Goal: Information Seeking & Learning: Find specific fact

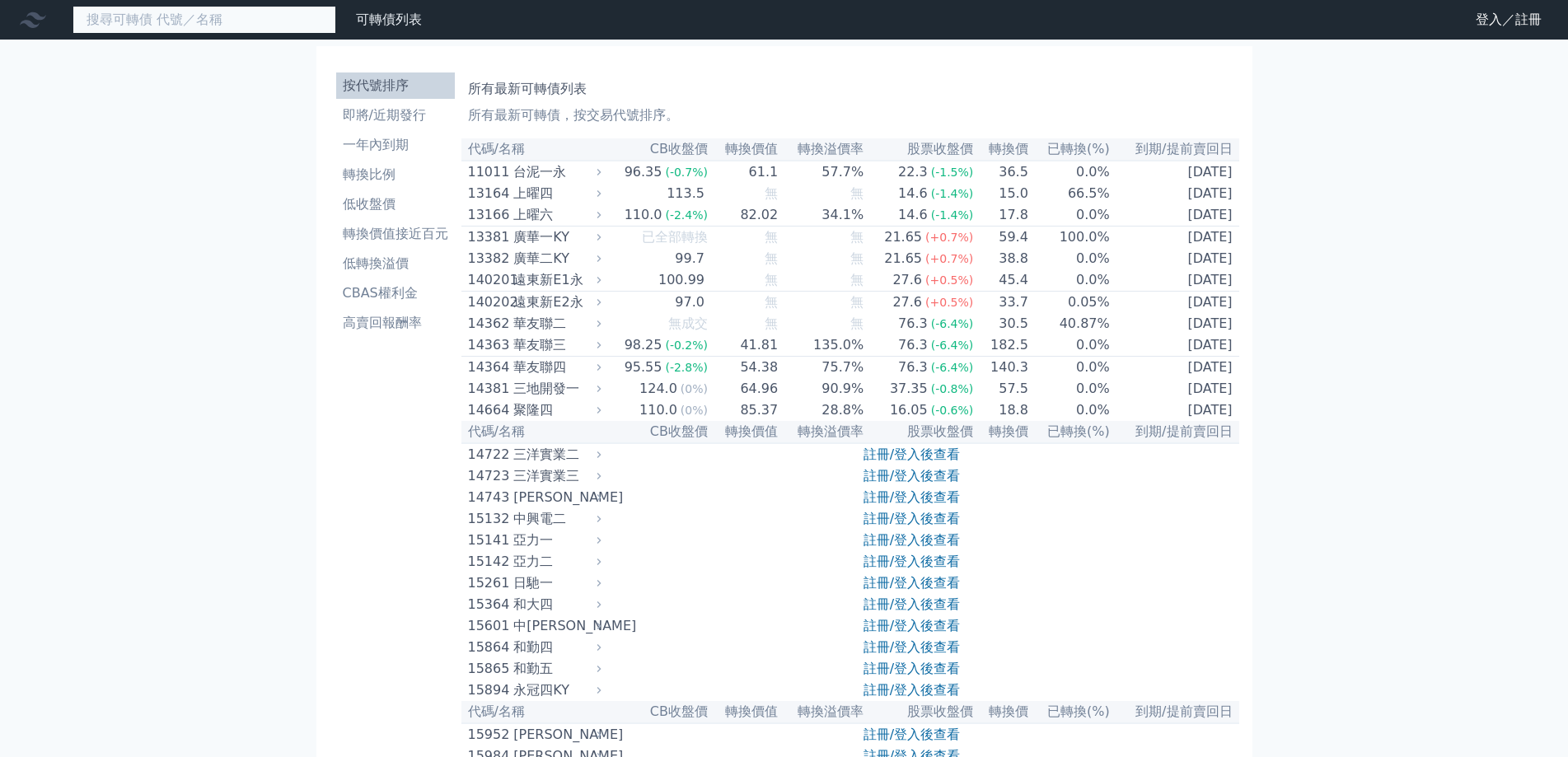
click at [253, 29] on input at bounding box center [204, 20] width 264 height 28
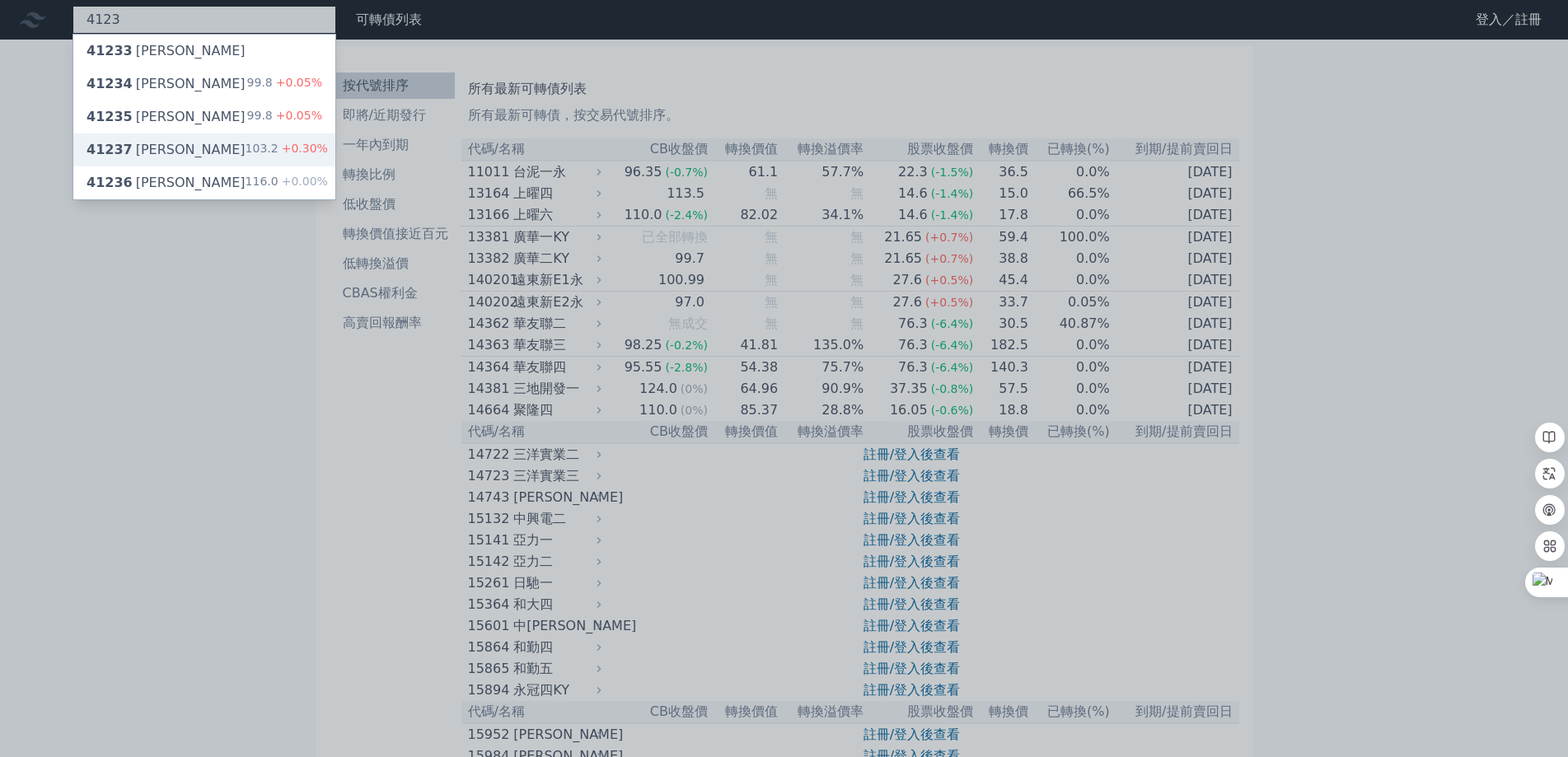
type input "4123"
click at [201, 145] on div "41237 晟德七 103.2 +0.30%" at bounding box center [204, 150] width 262 height 33
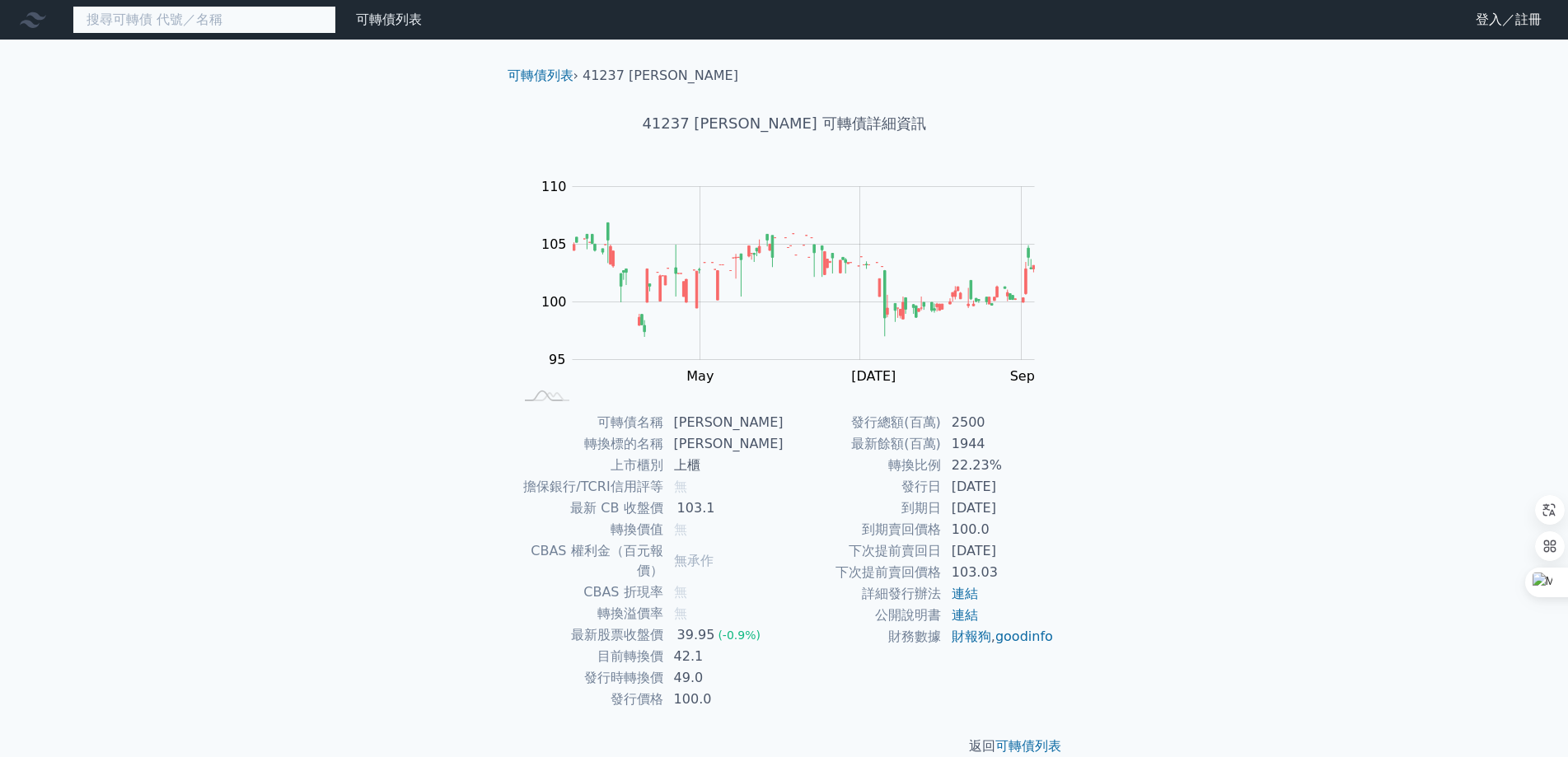
click at [232, 19] on input at bounding box center [204, 20] width 264 height 28
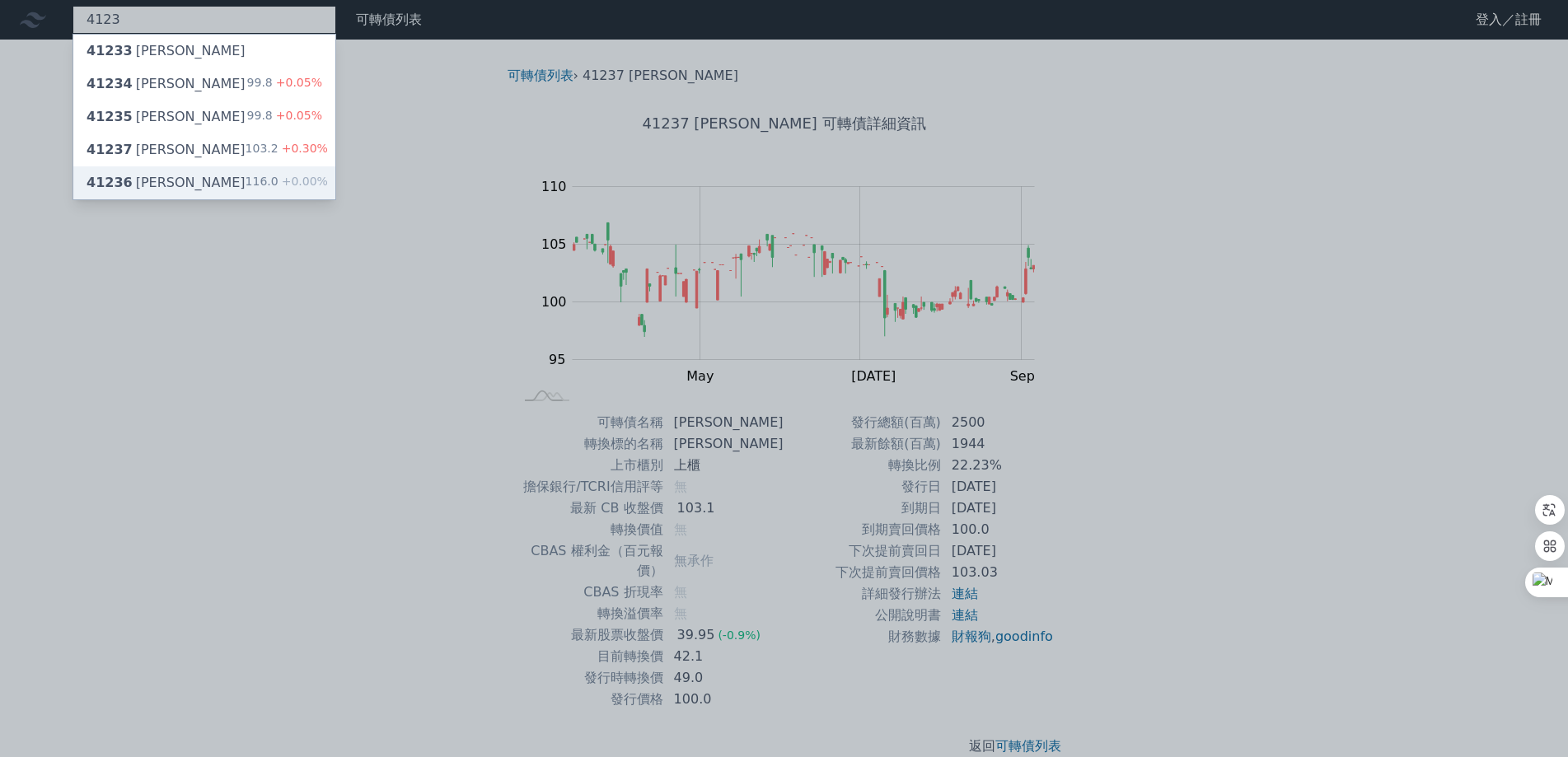
type input "4123"
click at [262, 188] on div "116.0 +0.00%" at bounding box center [286, 182] width 82 height 20
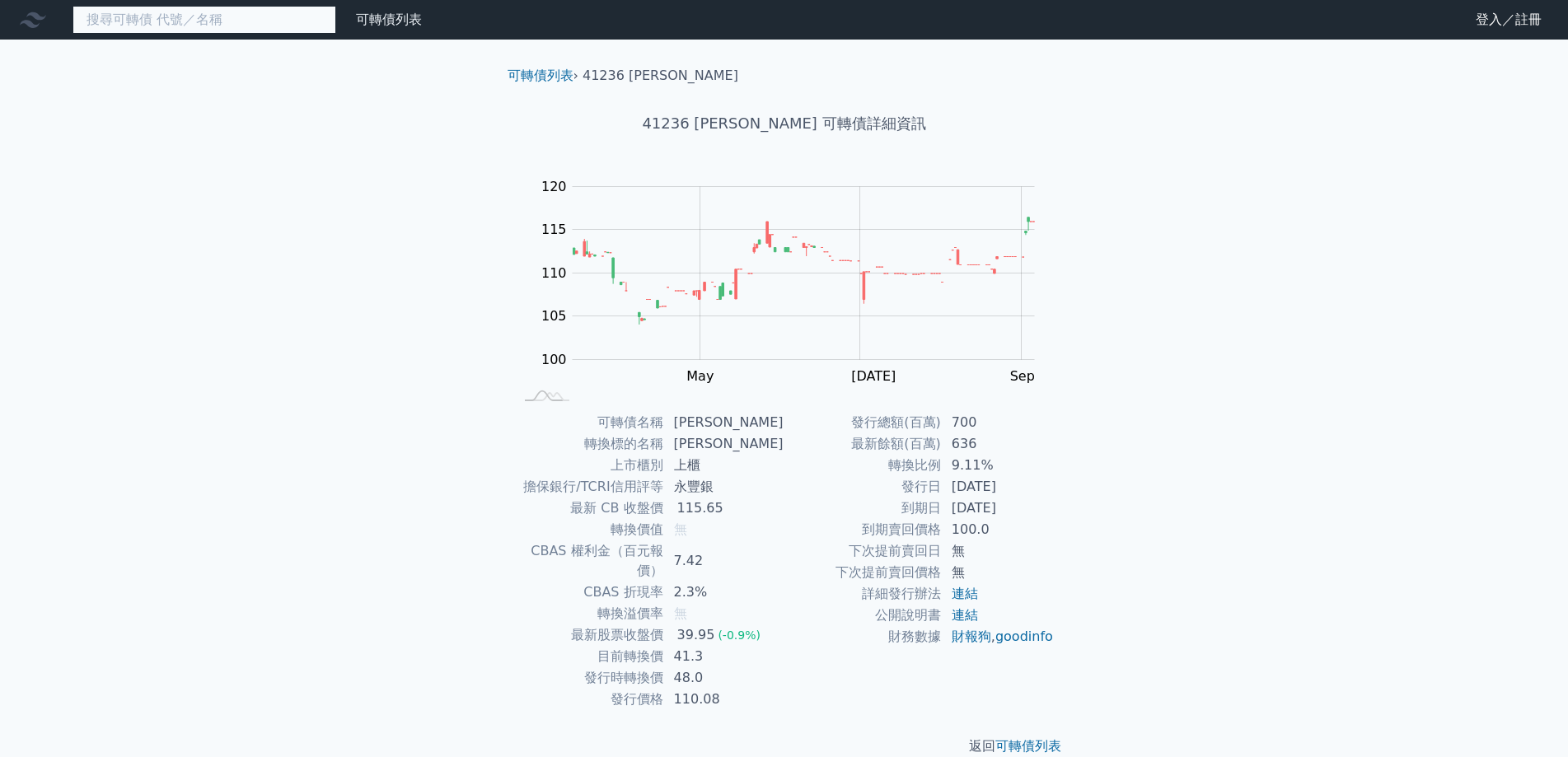
click at [155, 28] on input at bounding box center [204, 20] width 264 height 28
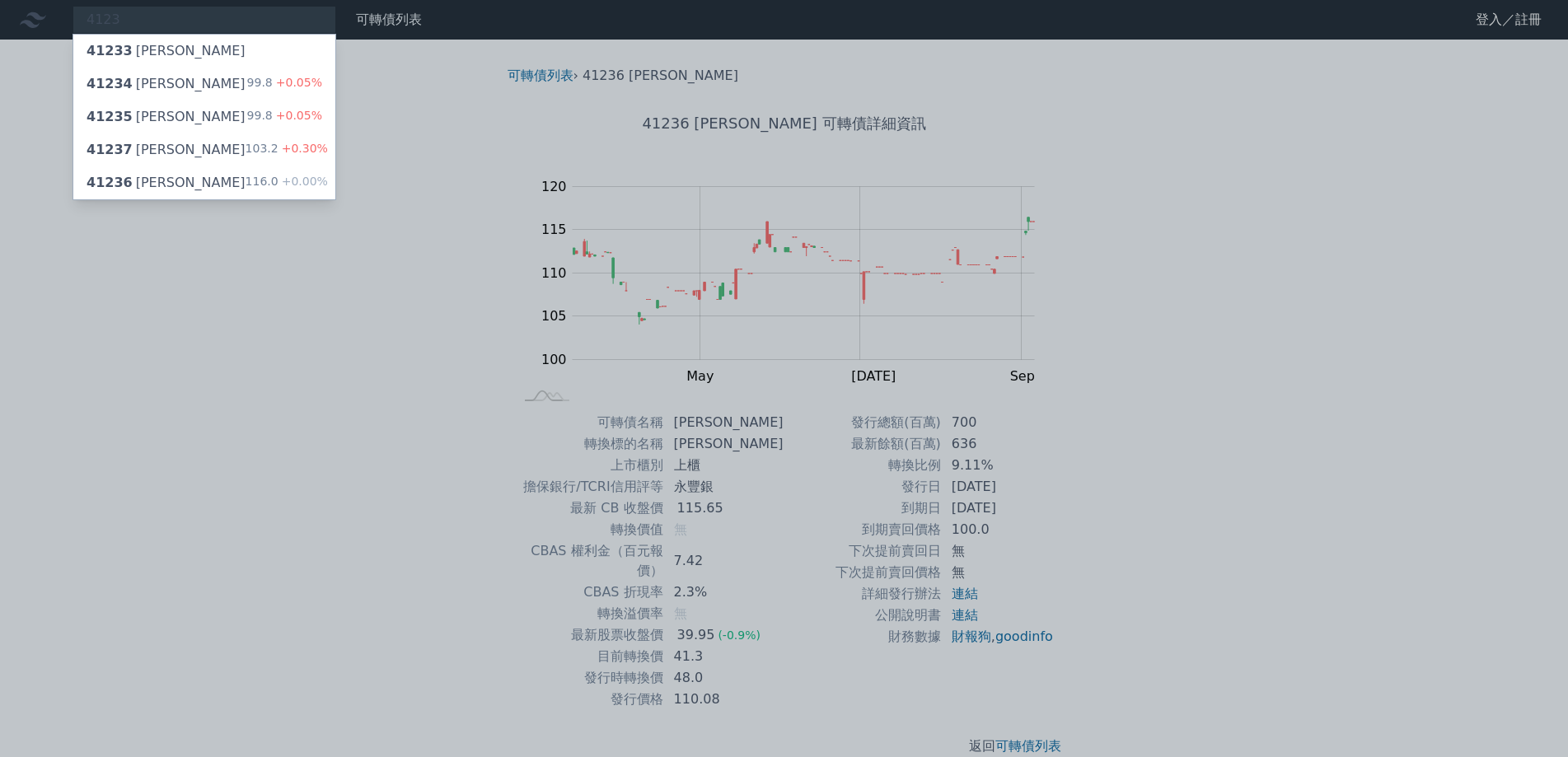
click at [324, 362] on div at bounding box center [784, 378] width 1568 height 757
click at [147, 23] on div "4123 41233 [PERSON_NAME] 41234 晟[DEMOGRAPHIC_DATA]四 99.8 +0.05% 41235 晟德五 99.8 …" at bounding box center [204, 20] width 264 height 28
drag, startPoint x: 157, startPoint y: 18, endPoint x: 0, endPoint y: 13, distance: 157.1
click at [0, 13] on div at bounding box center [784, 378] width 1568 height 757
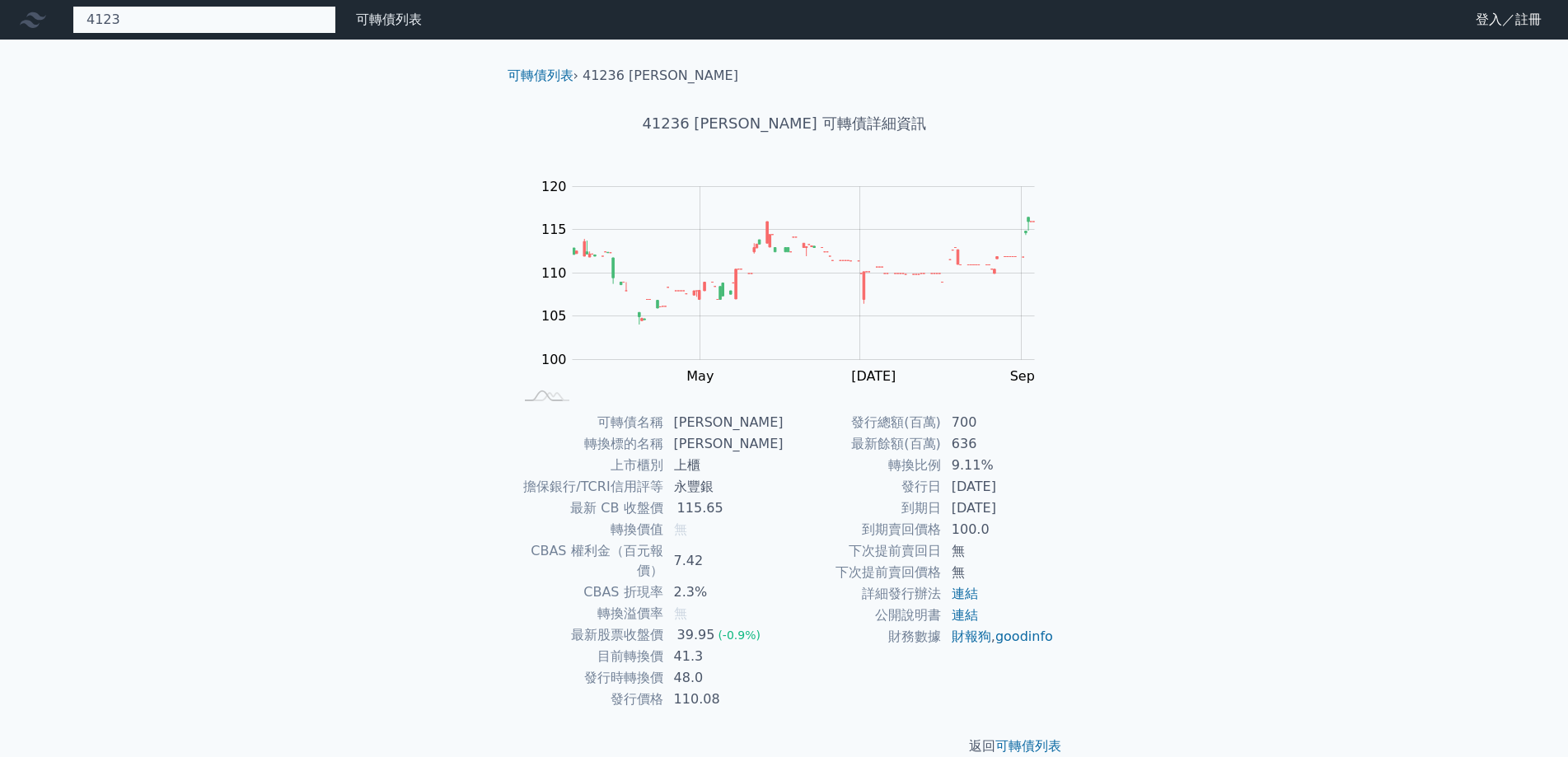
click at [122, 11] on div "4123 41233 [PERSON_NAME] 41234 晟[DEMOGRAPHIC_DATA]四 99.8 +0.05% 41235 晟德五 99.8 …" at bounding box center [204, 20] width 264 height 28
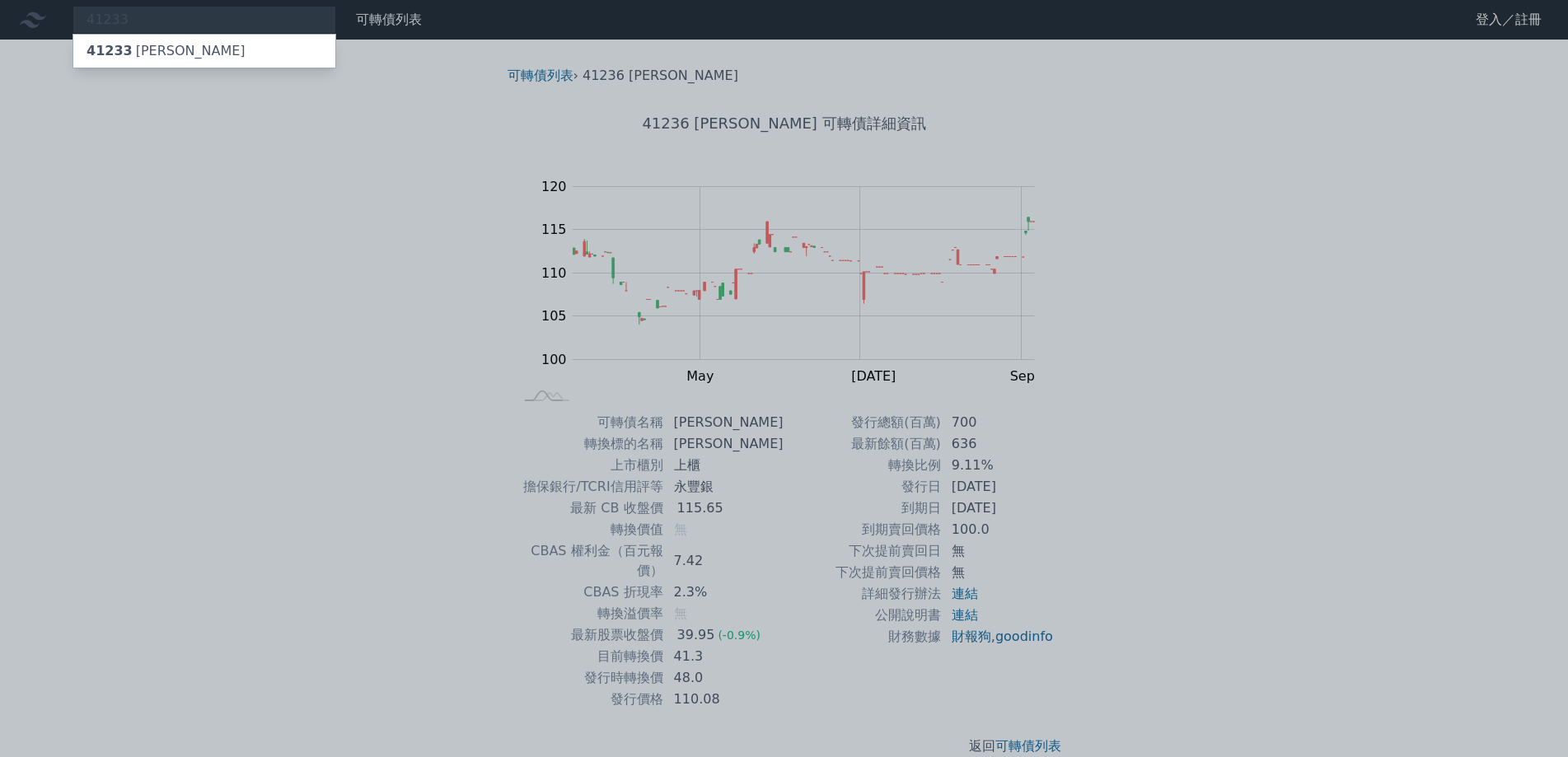
drag, startPoint x: 137, startPoint y: 17, endPoint x: 0, endPoint y: 6, distance: 137.4
click at [0, 6] on div at bounding box center [784, 378] width 1568 height 757
click at [115, 27] on div "41233 41233 [PERSON_NAME]" at bounding box center [204, 20] width 264 height 28
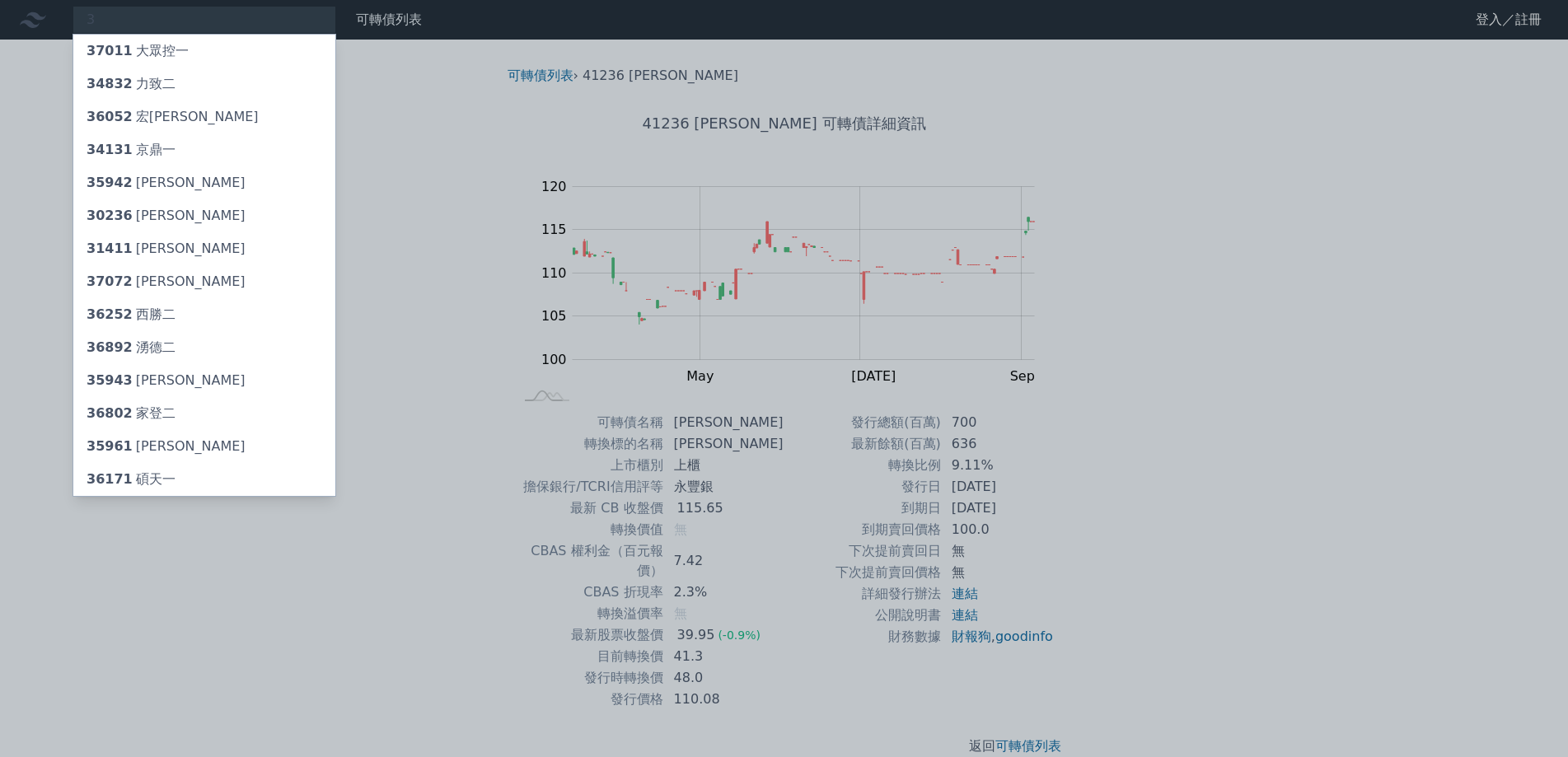
click at [115, 27] on div at bounding box center [784, 378] width 1568 height 757
click at [115, 27] on div "3 37011 大眾控一 34832 力致二 36052 宏致二 34131 京鼎一 35942 [PERSON_NAME] 30236 信邦六 31411 …" at bounding box center [204, 20] width 264 height 28
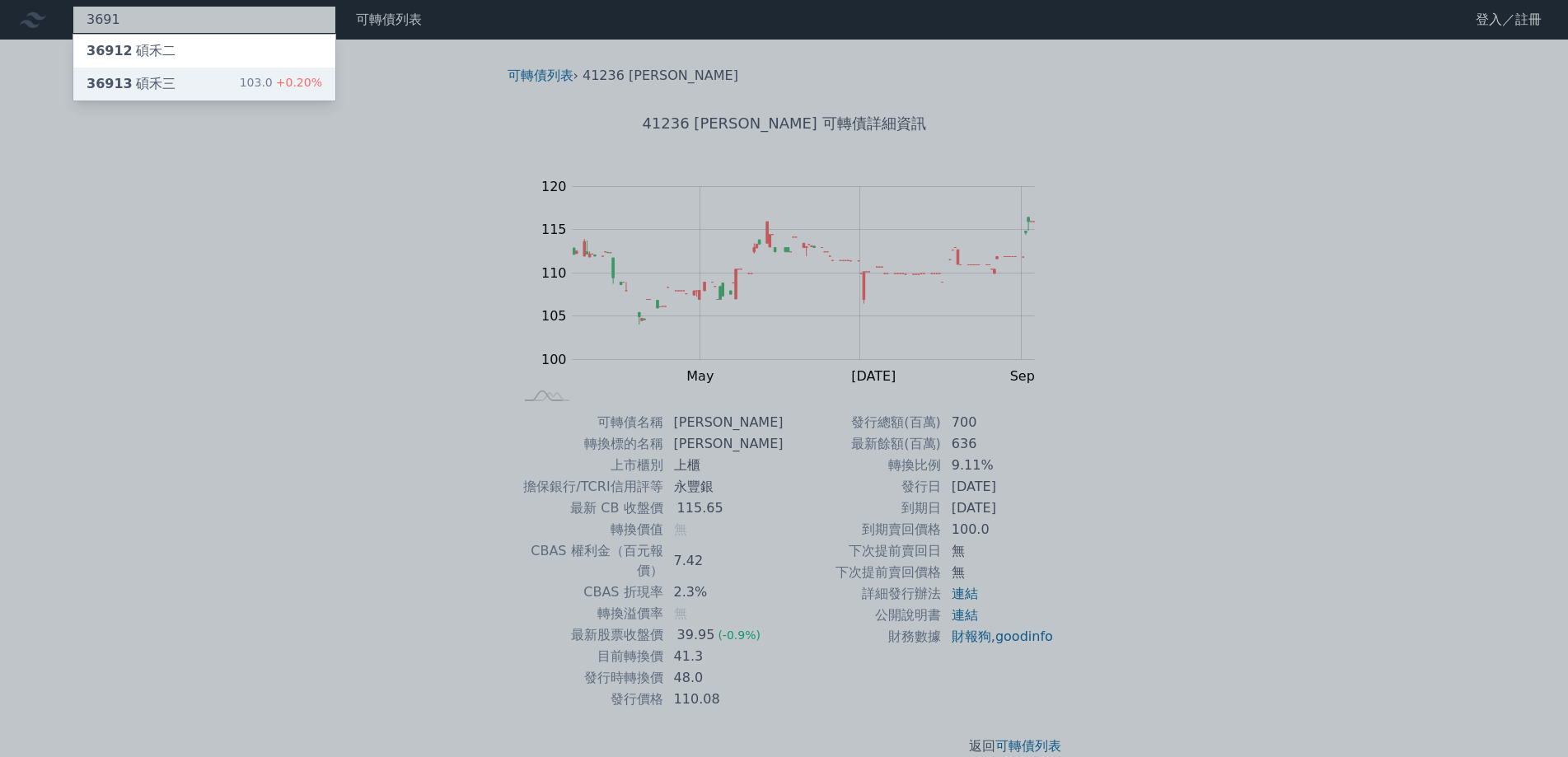
type input "3691"
click at [136, 78] on div "36913 碩禾三" at bounding box center [130, 84] width 89 height 20
